Goal: Find specific page/section: Find specific page/section

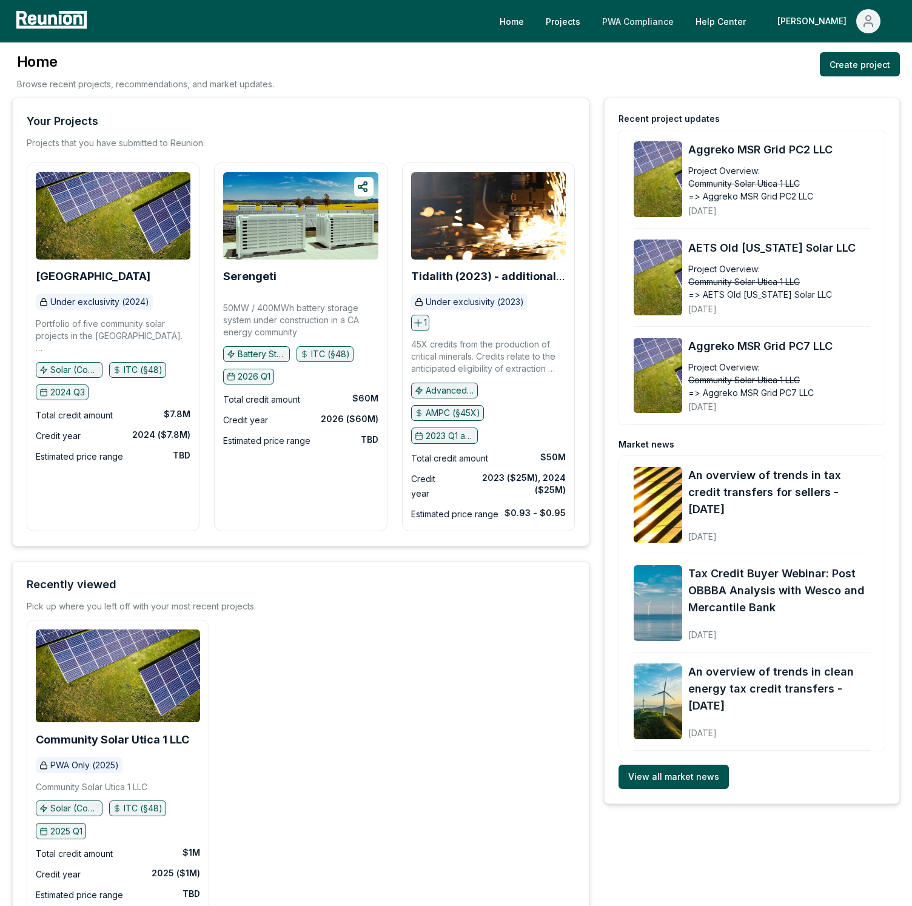
click at [670, 17] on link "PWA Compliance" at bounding box center [638, 21] width 91 height 24
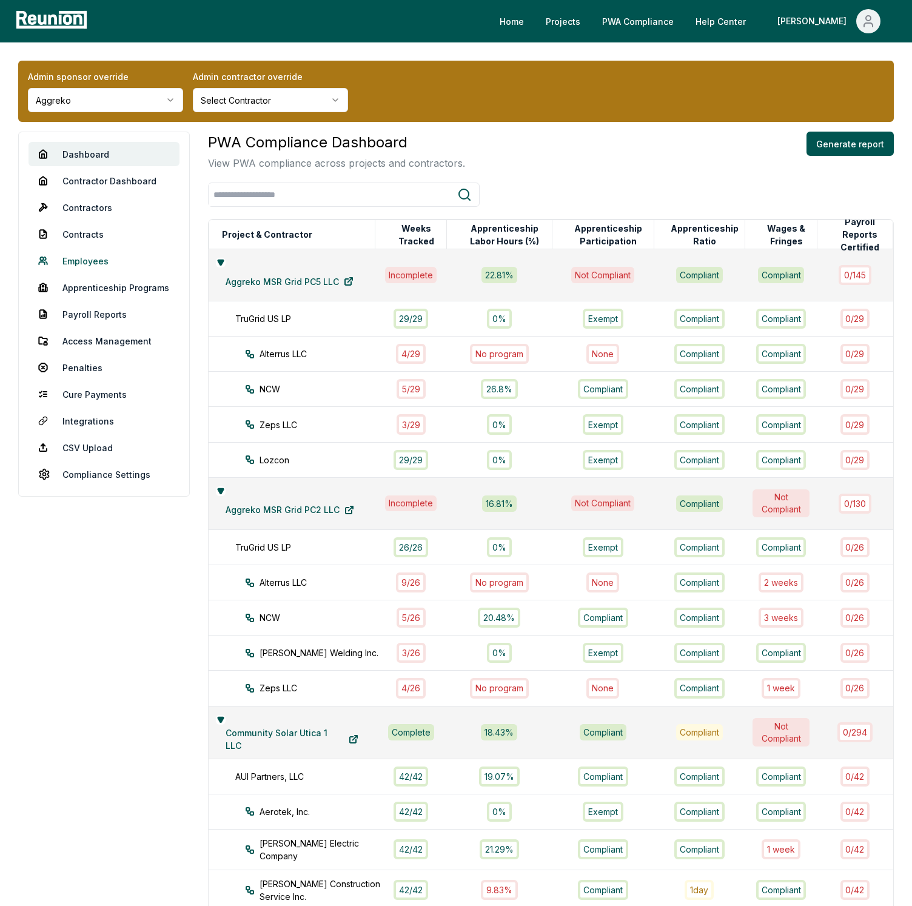
click at [84, 256] on link "Employees" at bounding box center [104, 261] width 151 height 24
